Goal: Find specific page/section: Find specific page/section

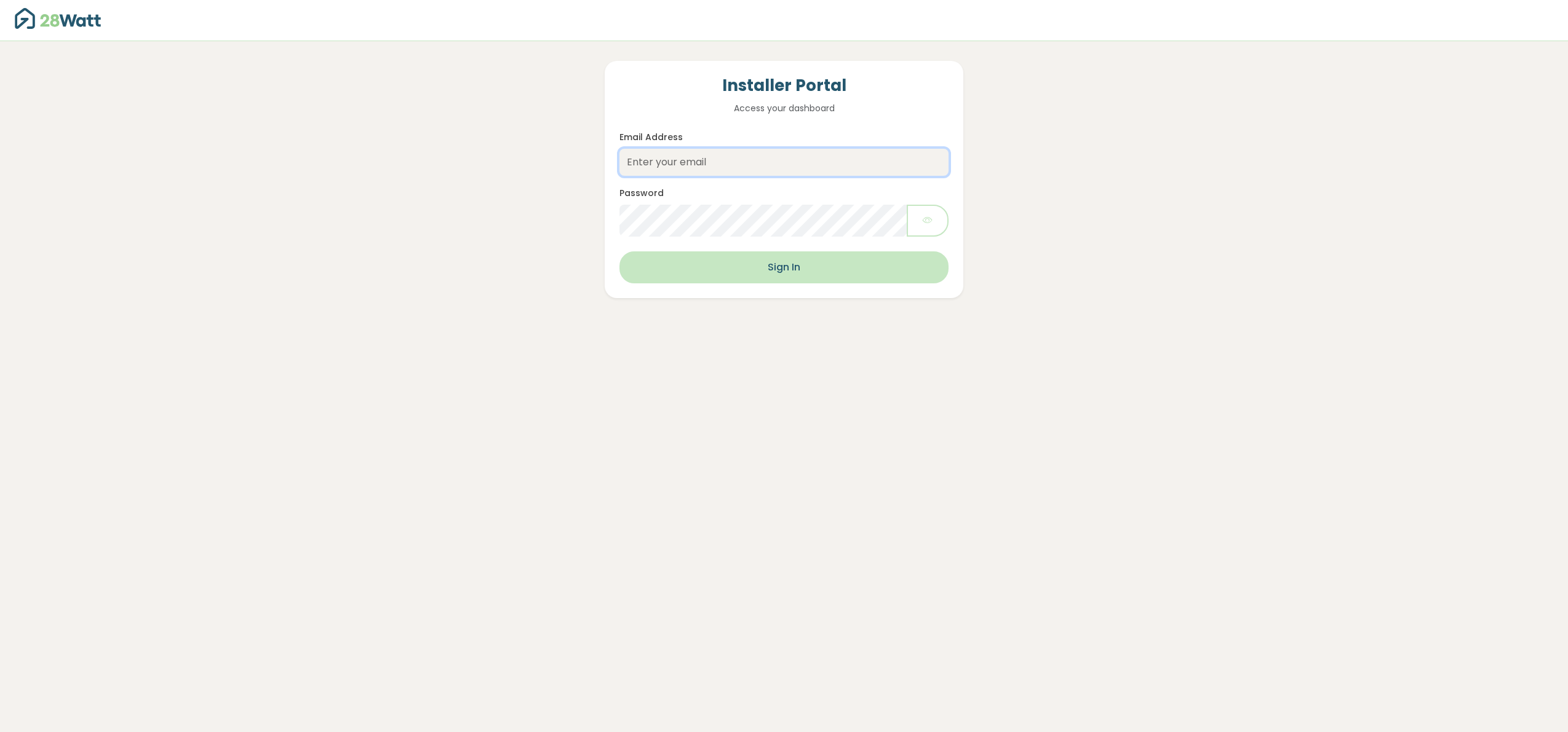
type input "[EMAIL_ADDRESS][DOMAIN_NAME]"
click at [800, 271] on button "Sign In" at bounding box center [784, 267] width 329 height 32
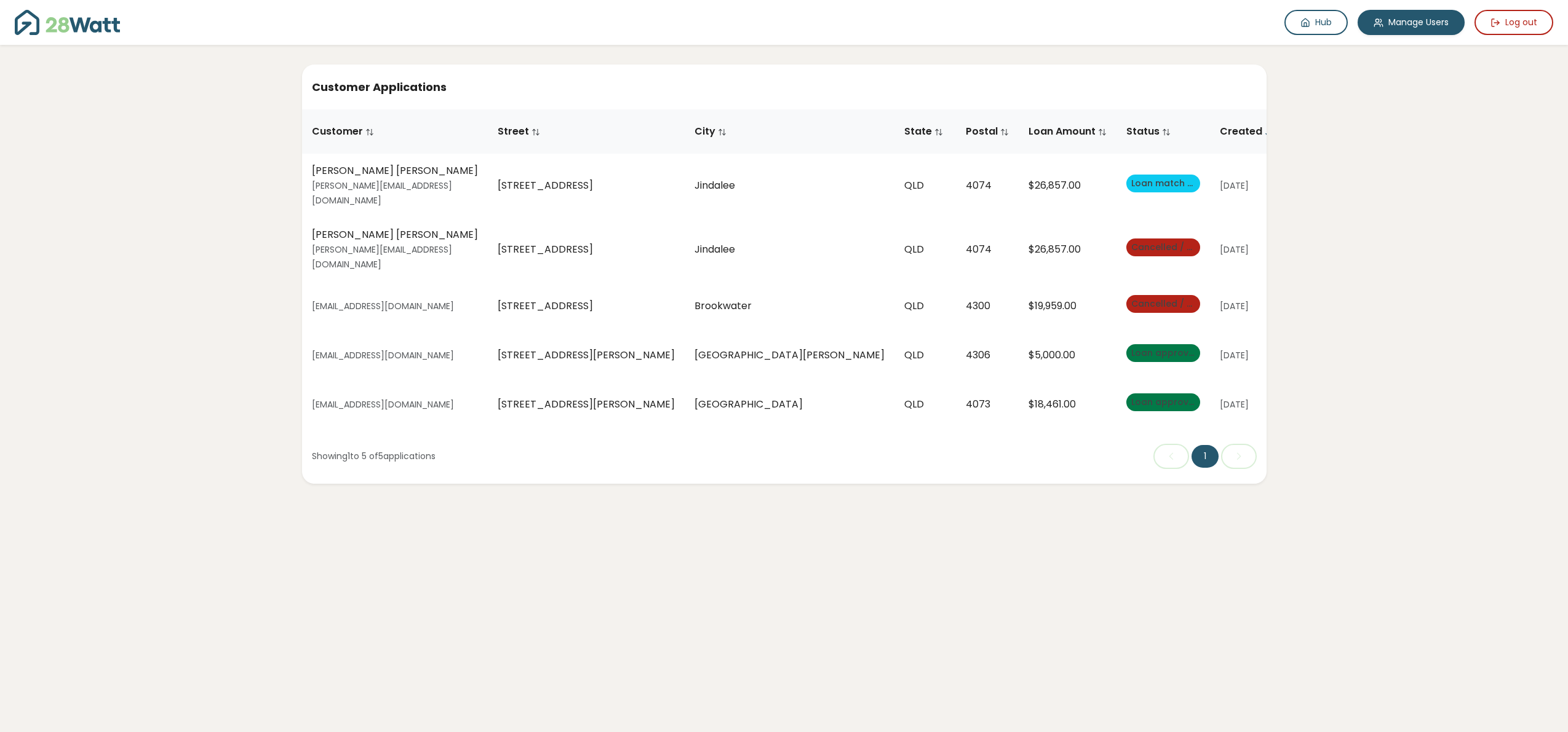
click at [1131, 179] on span "Loan match provided" at bounding box center [1179, 183] width 96 height 13
click at [1131, 241] on span "Cancelled / Not approved" at bounding box center [1190, 248] width 118 height 13
drag, startPoint x: 969, startPoint y: 177, endPoint x: 1147, endPoint y: 176, distance: 178.0
click at [1131, 177] on span "Loan match provided" at bounding box center [1179, 183] width 96 height 13
click at [1386, 180] on button "Show Quote" at bounding box center [1424, 186] width 75 height 25
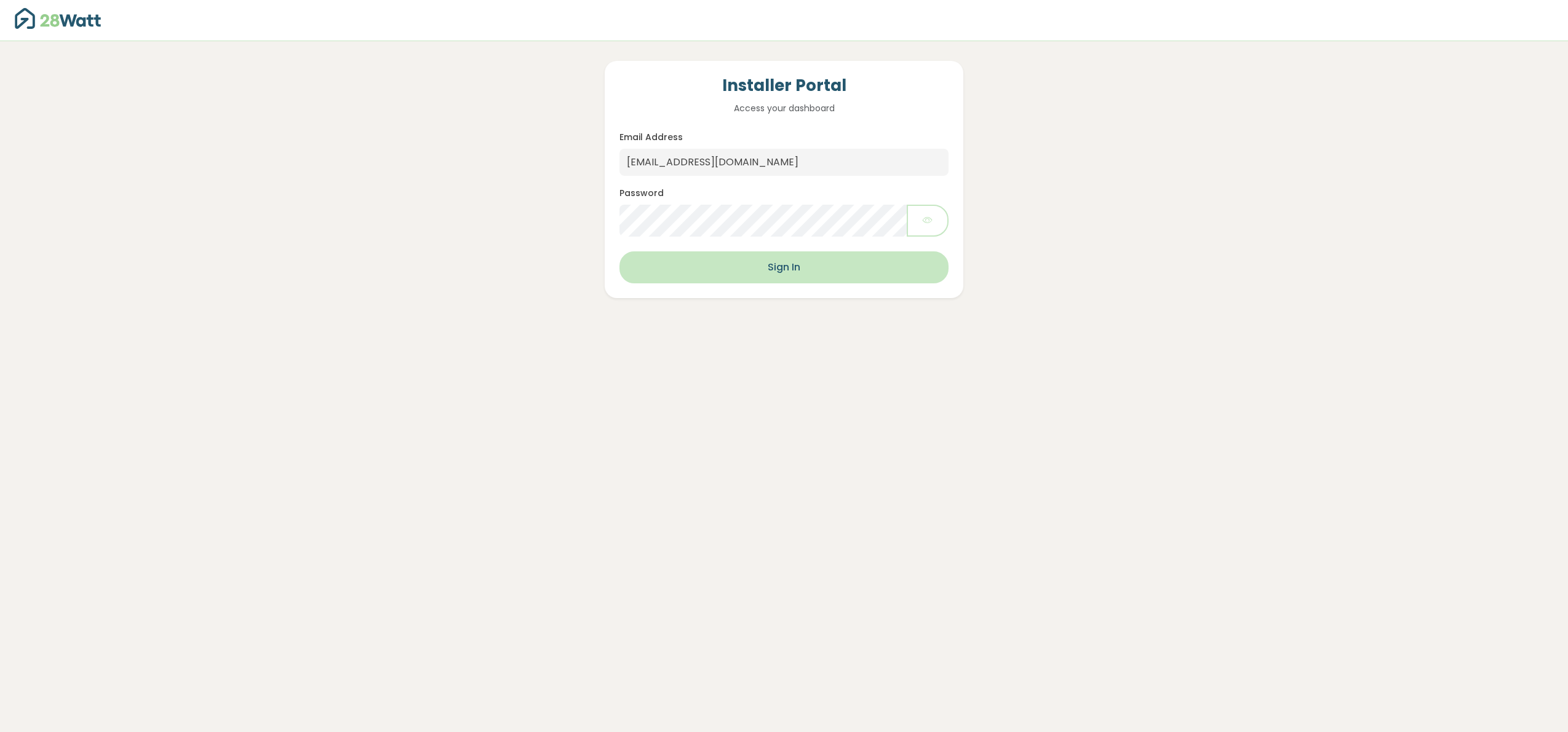
click at [815, 279] on button "Sign In" at bounding box center [784, 267] width 329 height 32
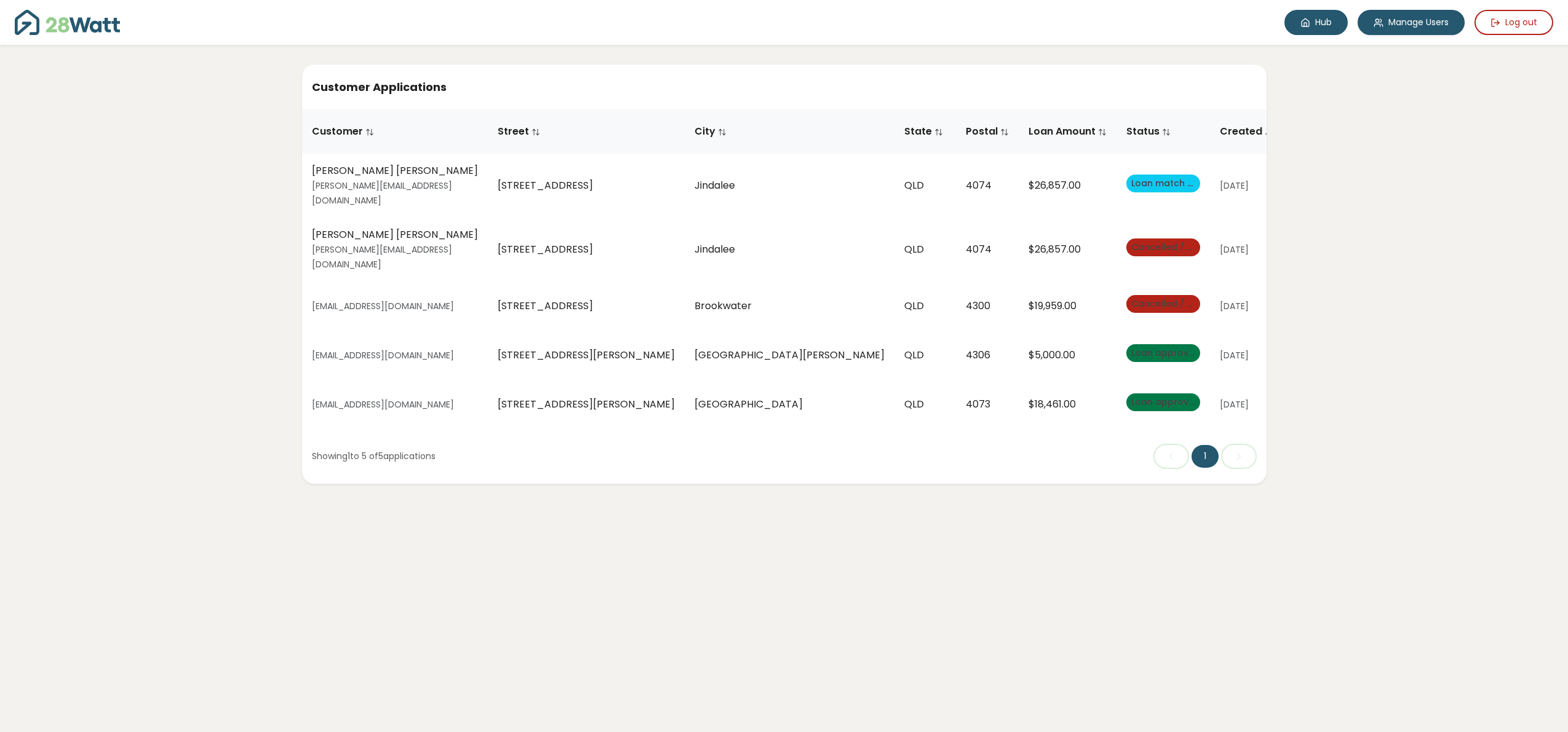
click at [1316, 21] on link "Hub" at bounding box center [1316, 23] width 64 height 25
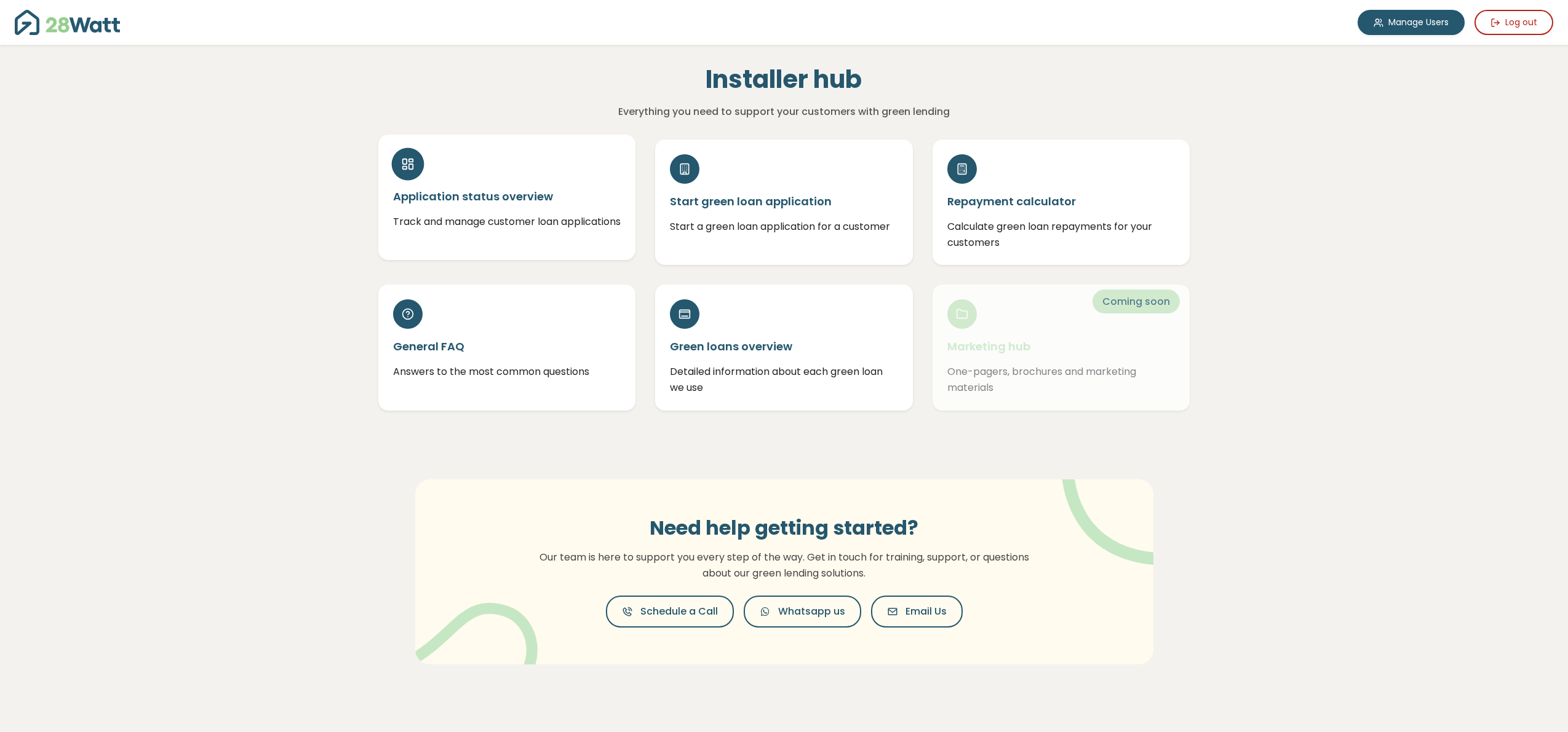
click at [477, 227] on p "Track and manage customer loan applications" at bounding box center [506, 222] width 228 height 16
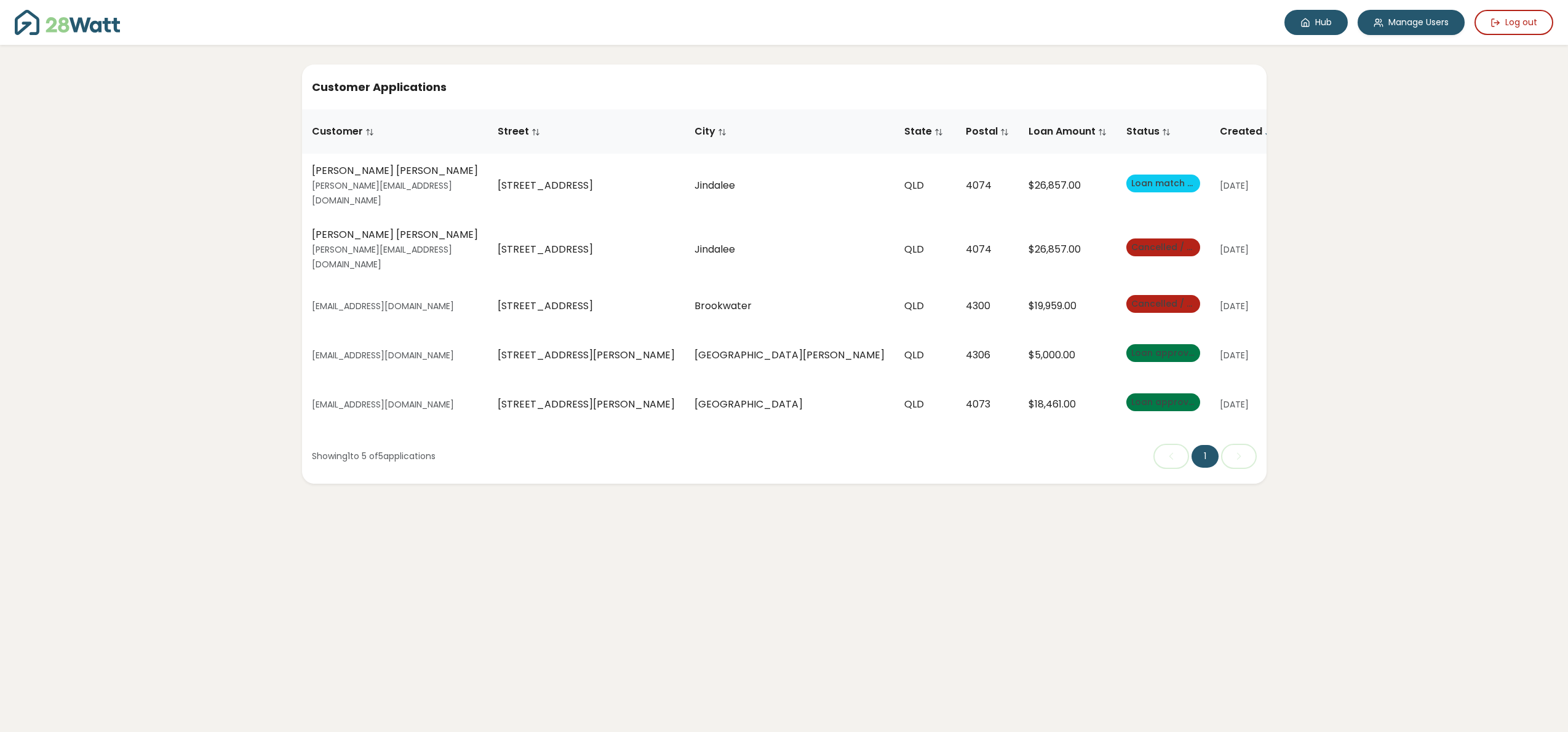
click at [1314, 16] on link "Hub" at bounding box center [1316, 23] width 64 height 25
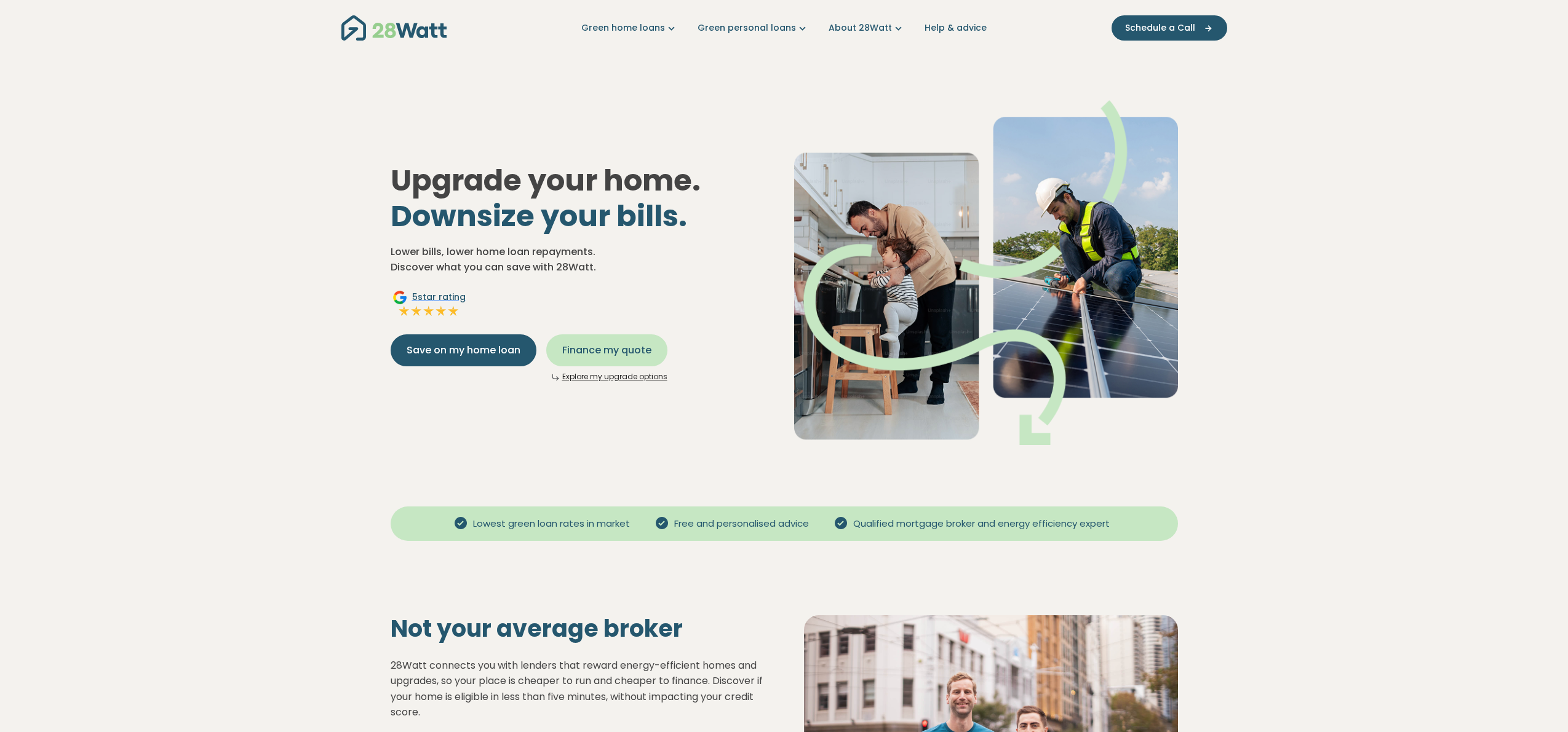
click at [621, 357] on span "Finance my quote" at bounding box center [607, 350] width 89 height 15
click at [614, 353] on span "Finance my quote" at bounding box center [607, 350] width 89 height 15
